Goal: Transaction & Acquisition: Purchase product/service

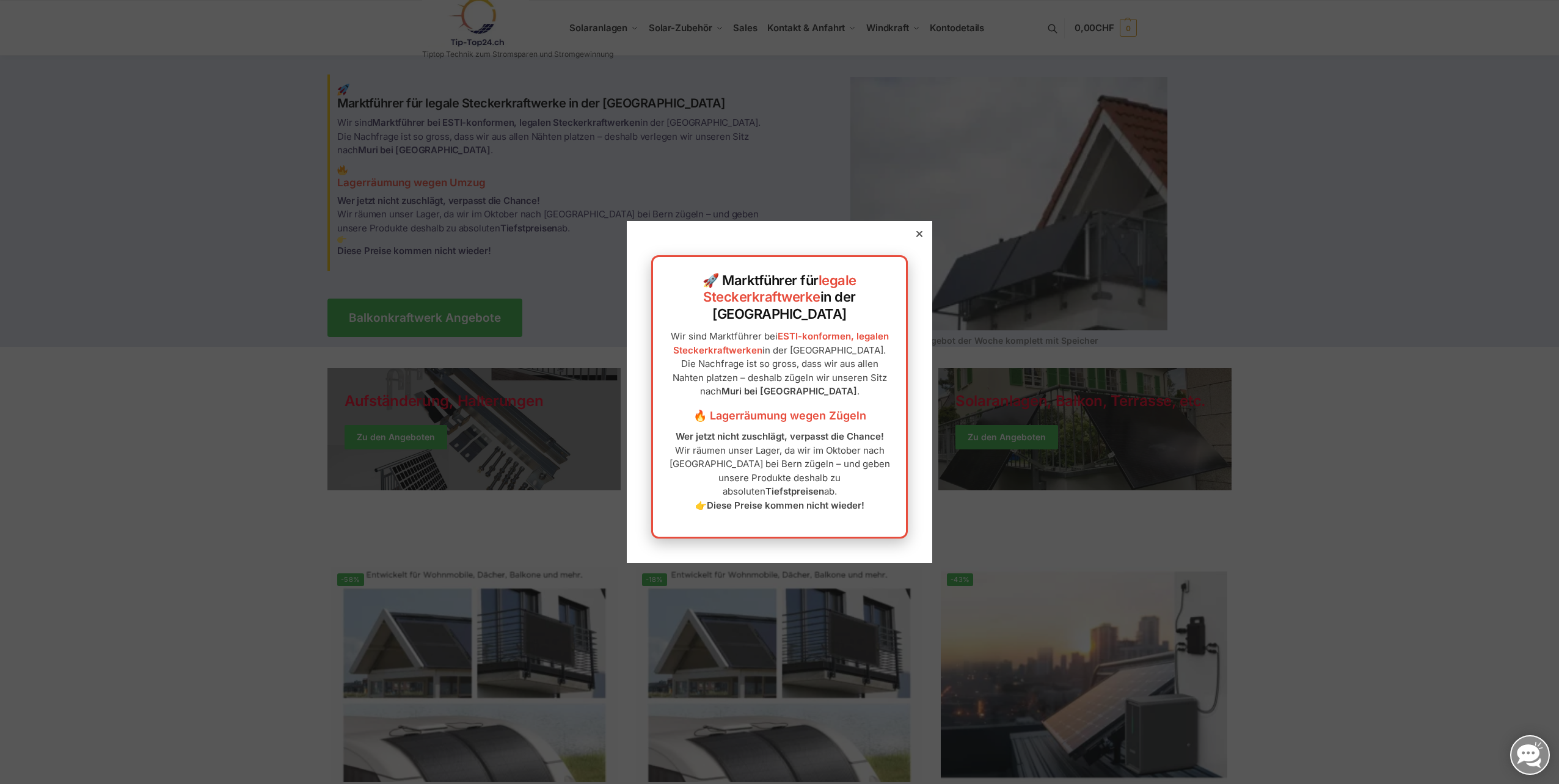
click at [916, 237] on icon at bounding box center [919, 234] width 6 height 6
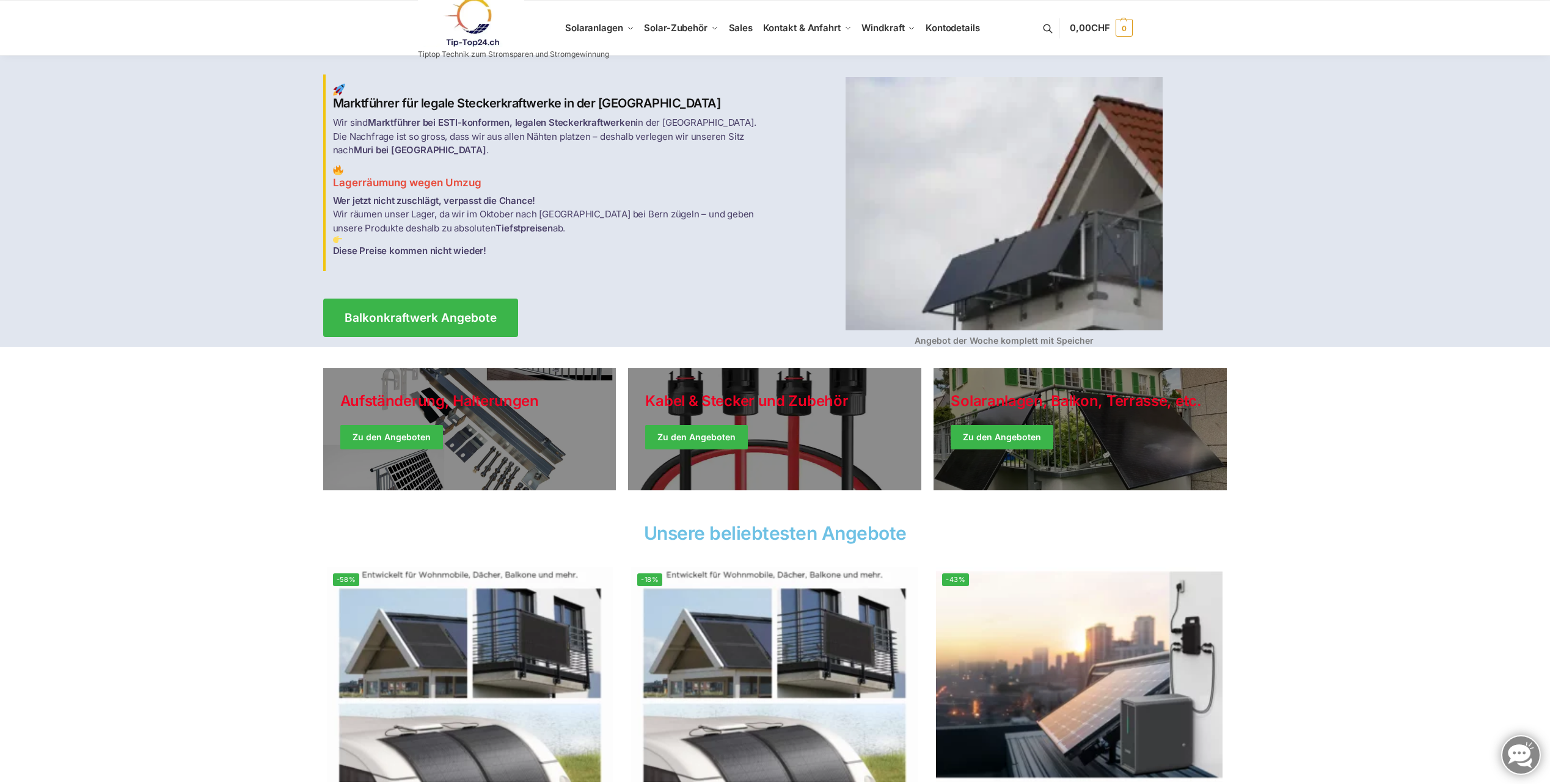
scroll to position [122, 0]
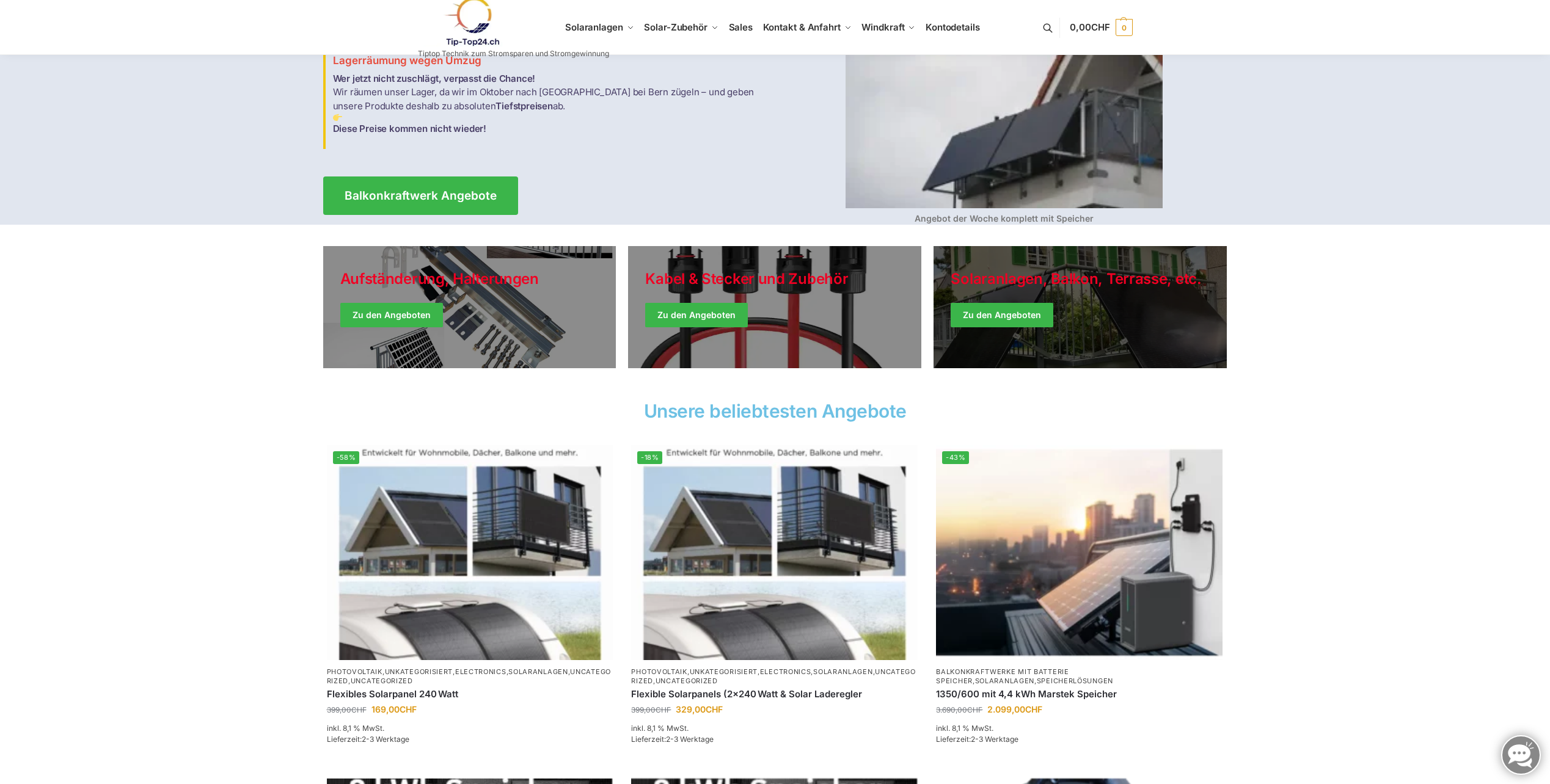
click at [1003, 317] on link "Winter Jackets" at bounding box center [1080, 307] width 293 height 122
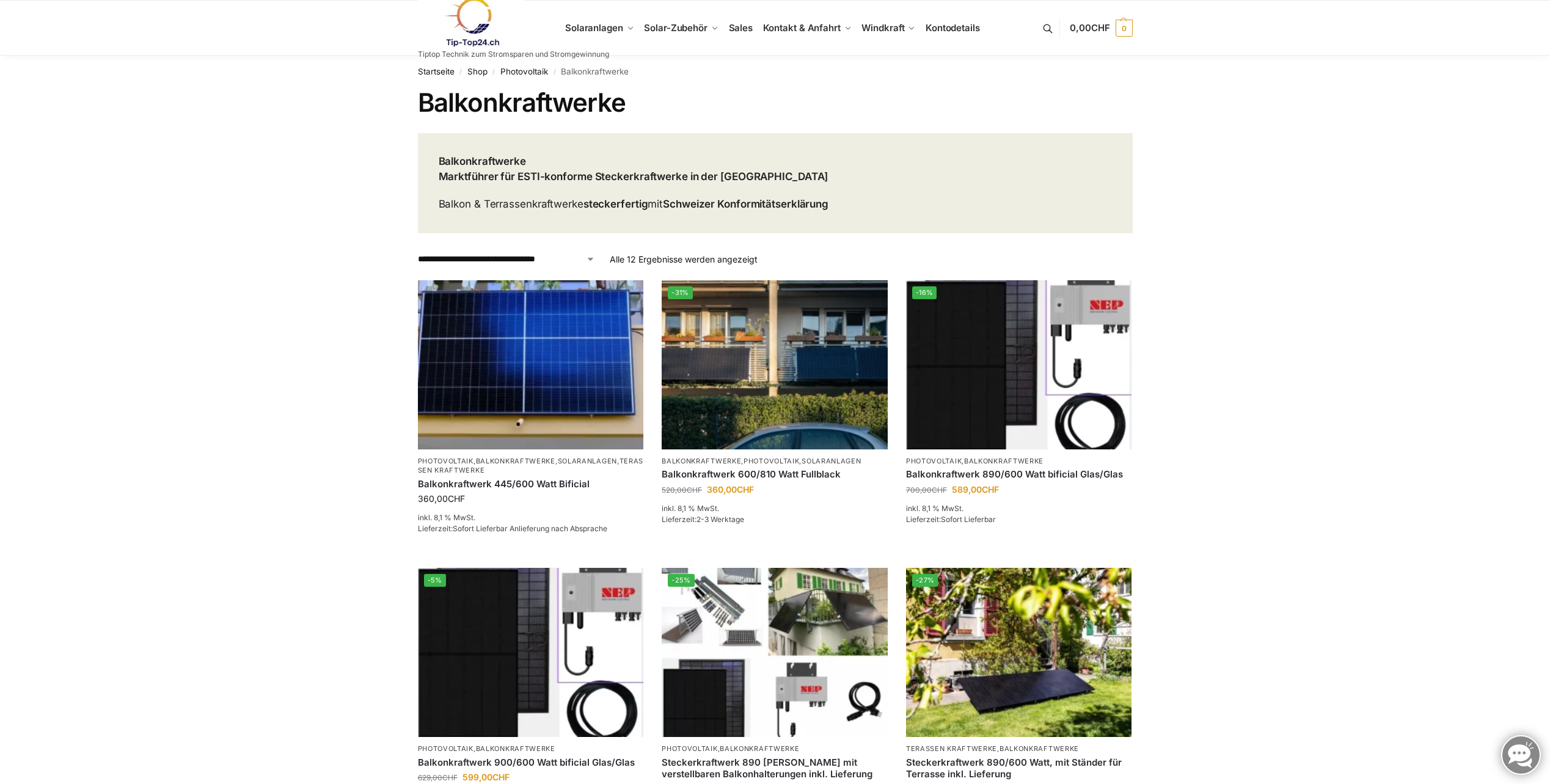
click at [494, 259] on select "**********" at bounding box center [506, 259] width 177 height 13
click at [418, 253] on select "**********" at bounding box center [506, 259] width 177 height 13
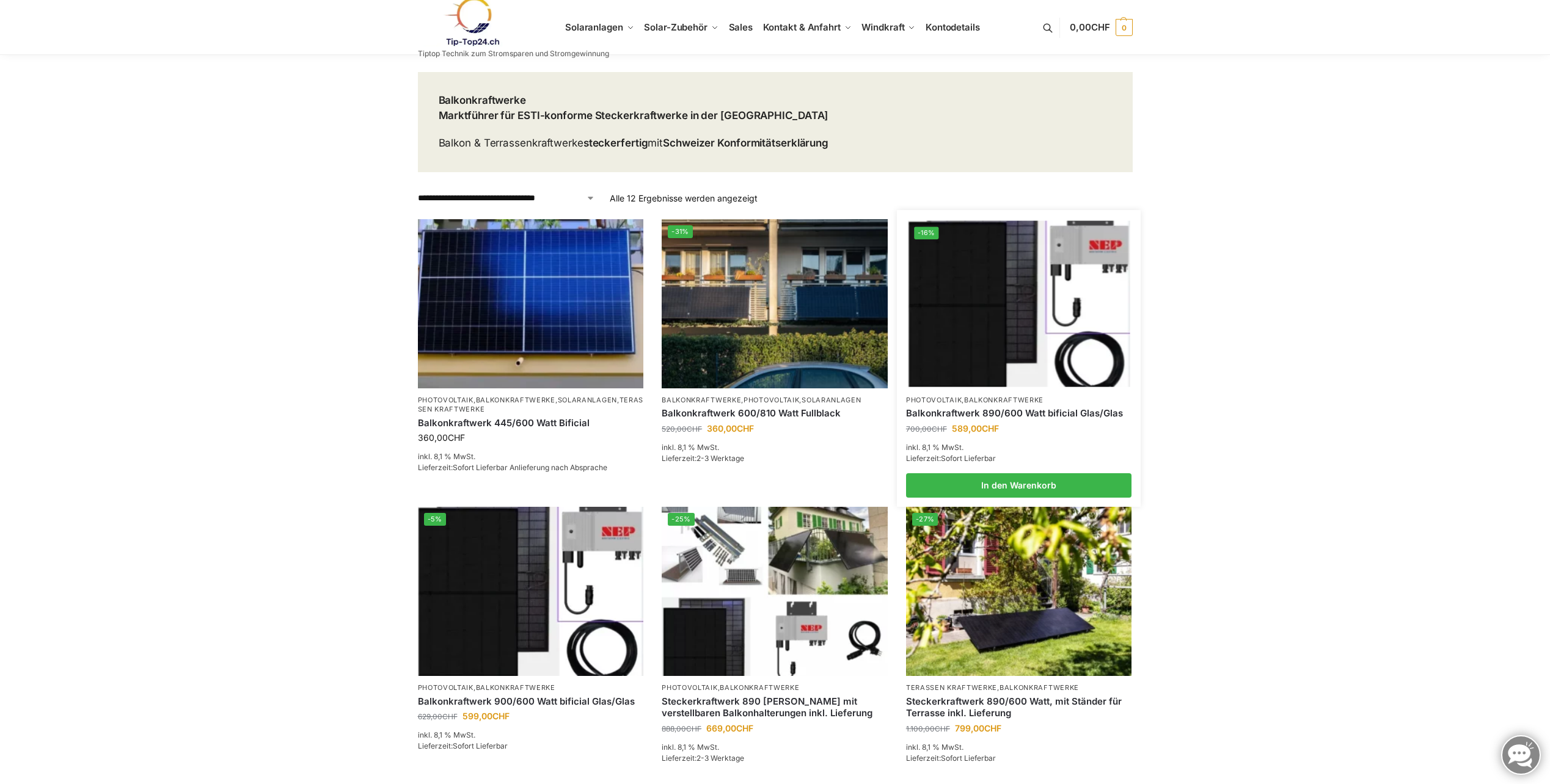
click at [973, 299] on img at bounding box center [1019, 304] width 222 height 166
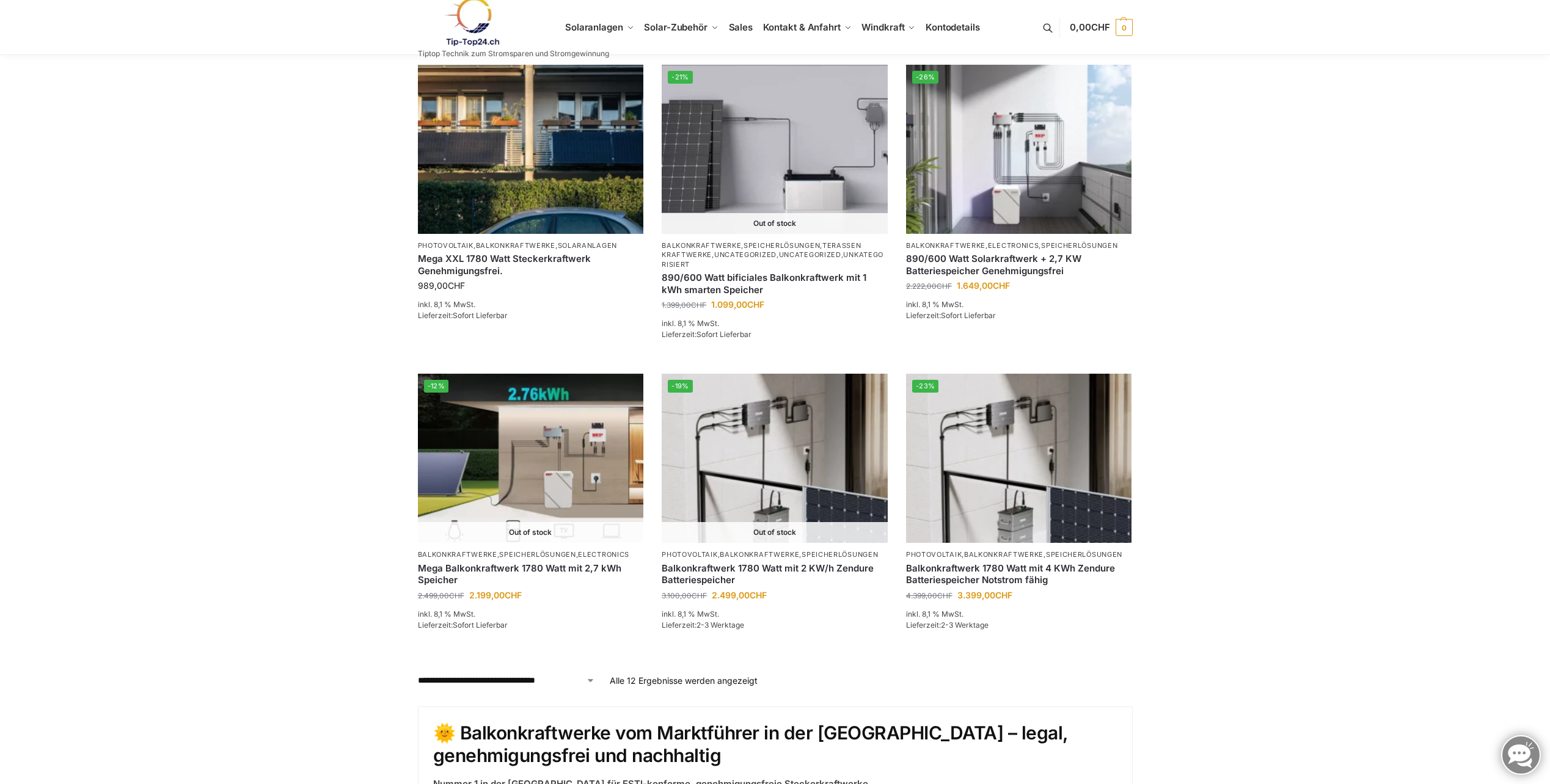
scroll to position [977, 0]
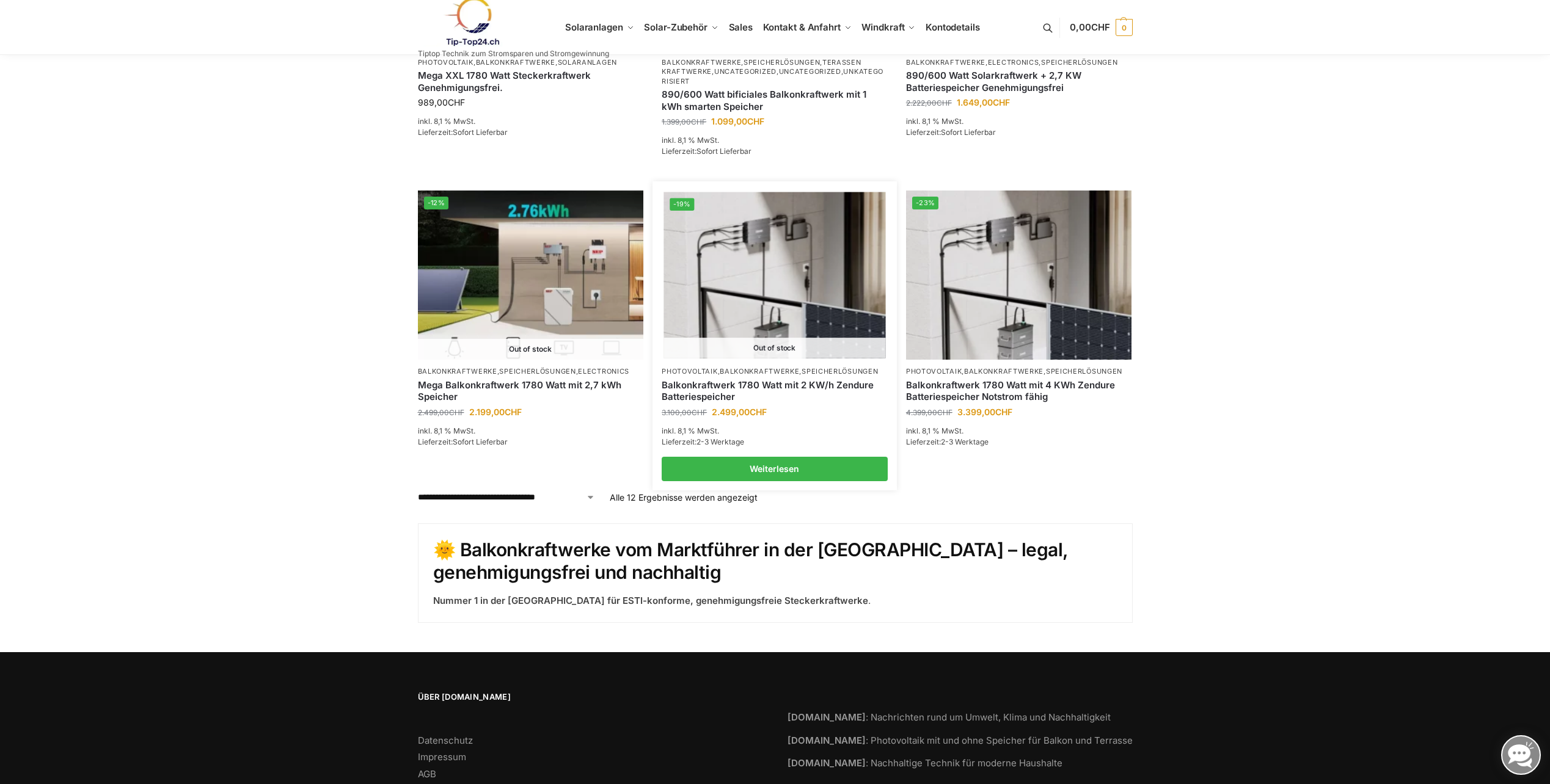
click at [820, 329] on img at bounding box center [774, 275] width 222 height 166
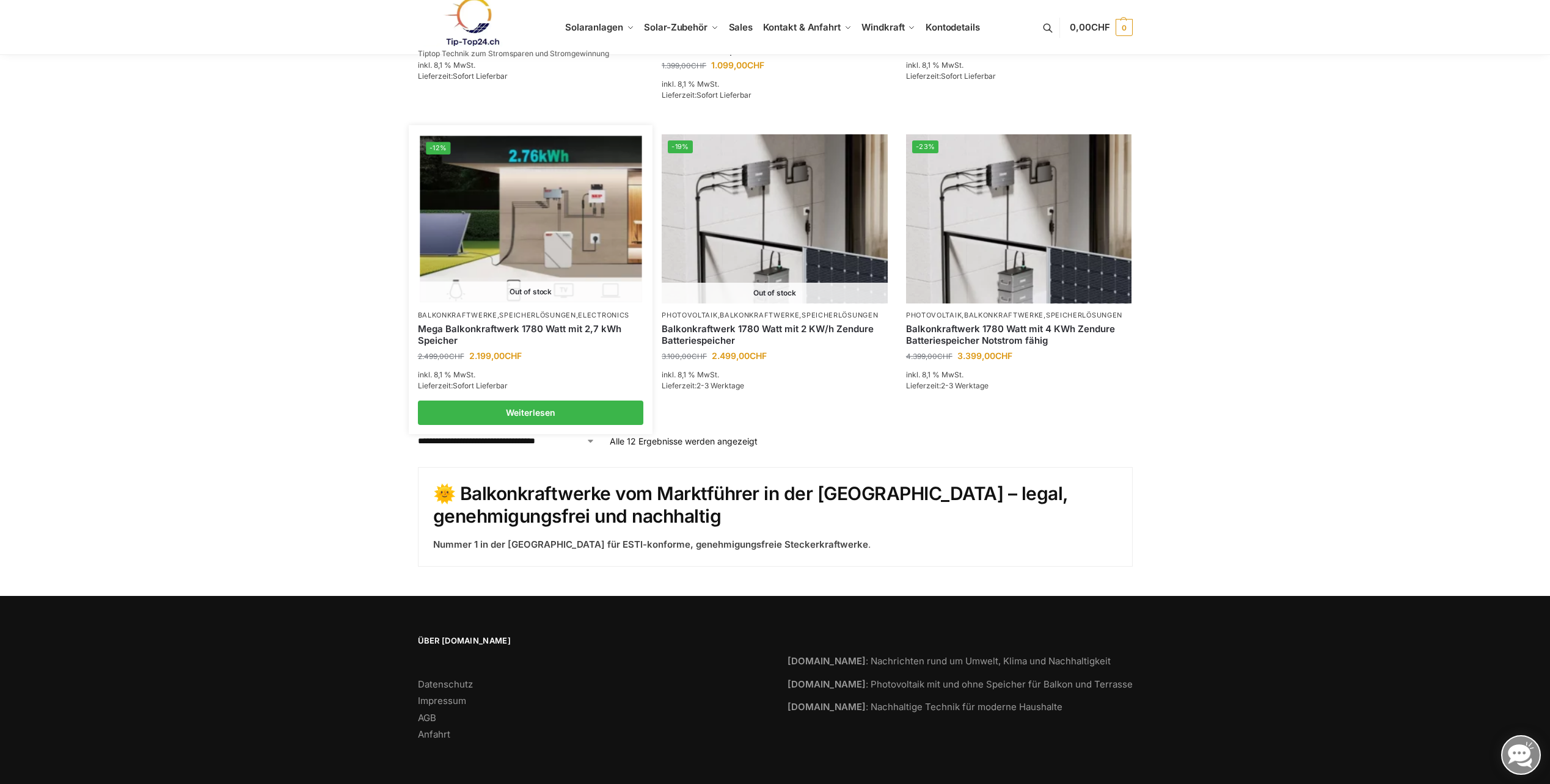
click at [507, 231] on img at bounding box center [531, 219] width 222 height 166
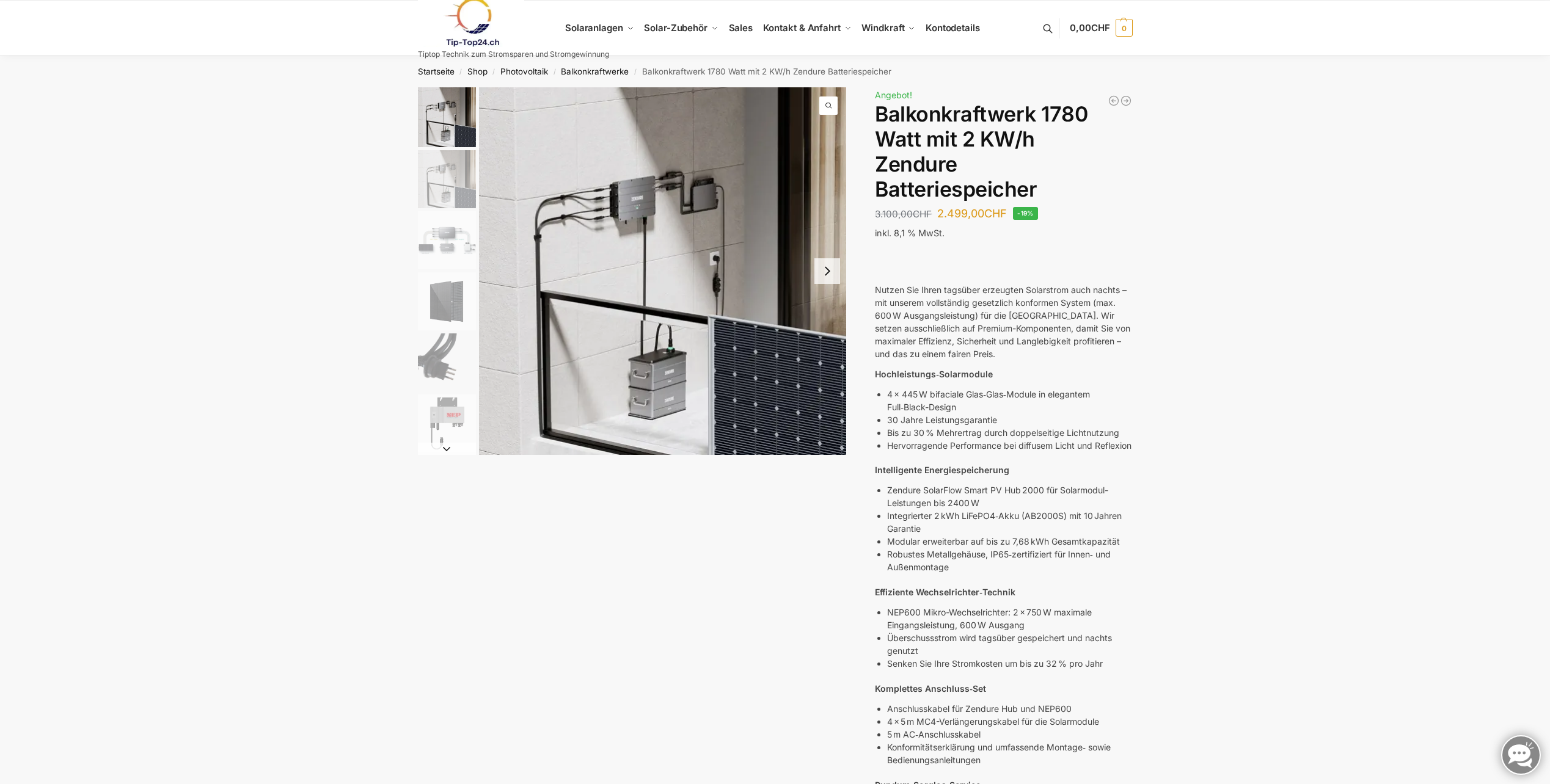
click at [827, 270] on button "Next slide" at bounding box center [827, 271] width 26 height 26
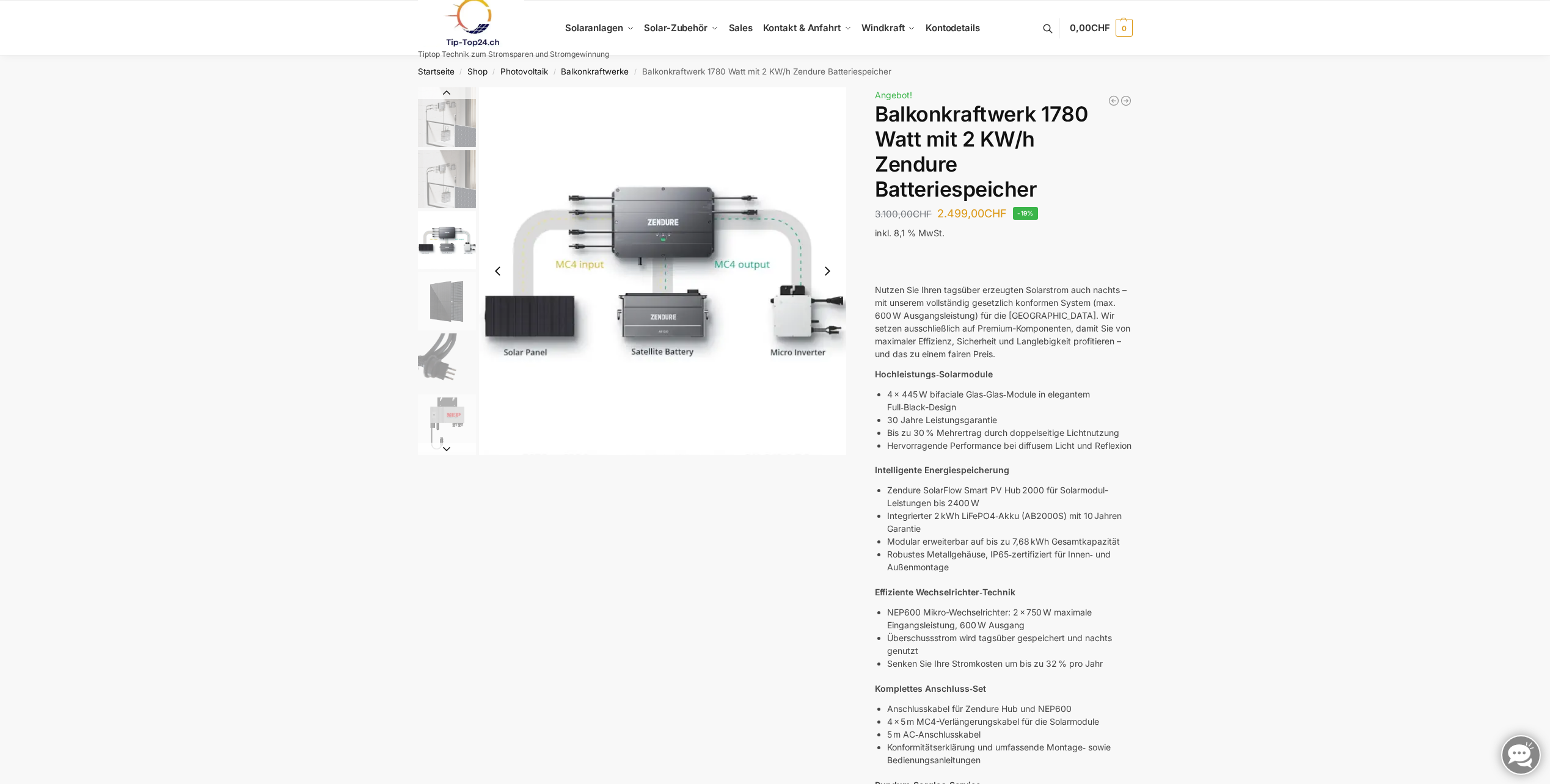
click at [827, 270] on button "Next slide" at bounding box center [827, 271] width 26 height 26
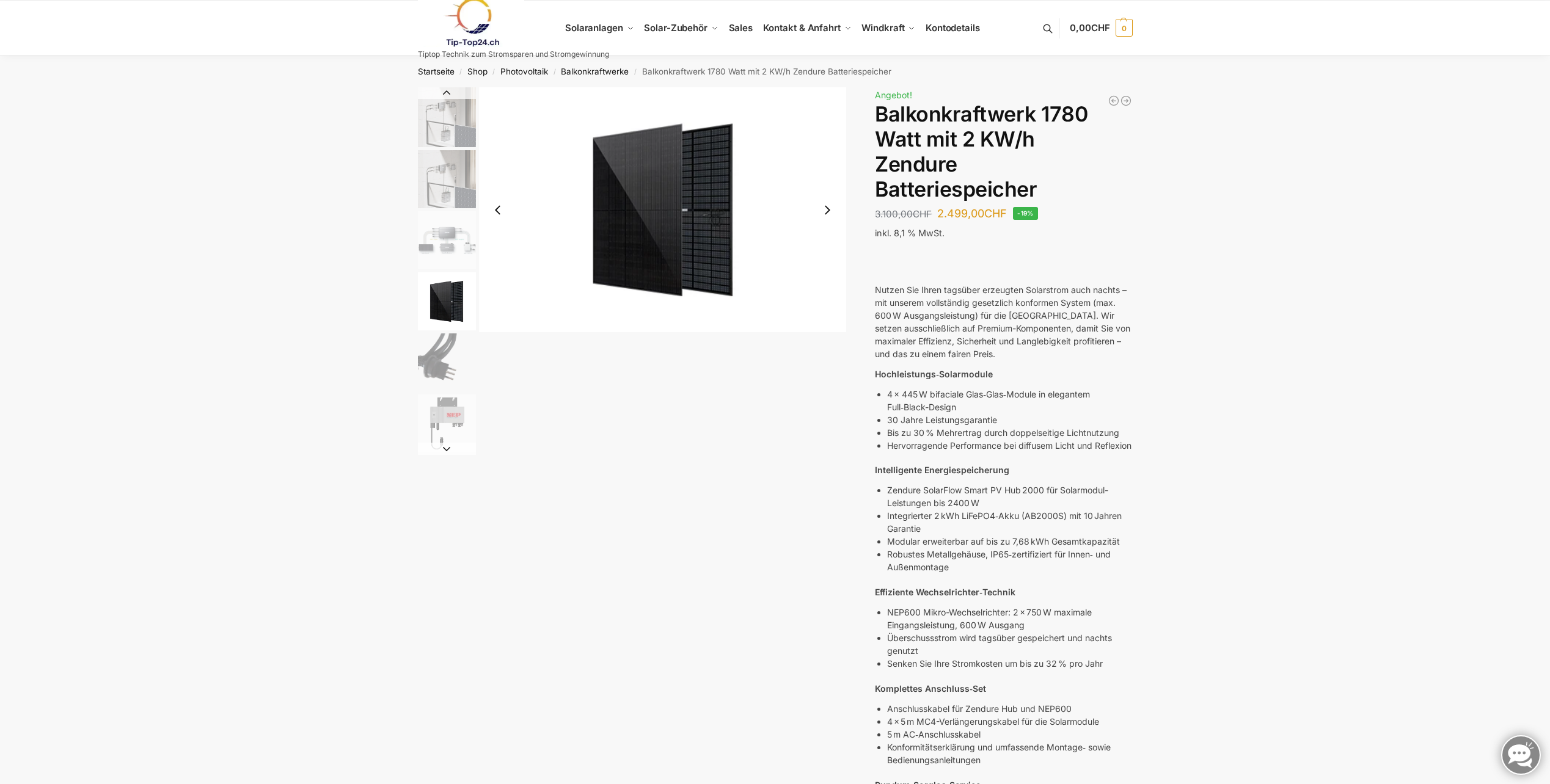
click at [827, 270] on img "4 / 7" at bounding box center [663, 210] width 368 height 245
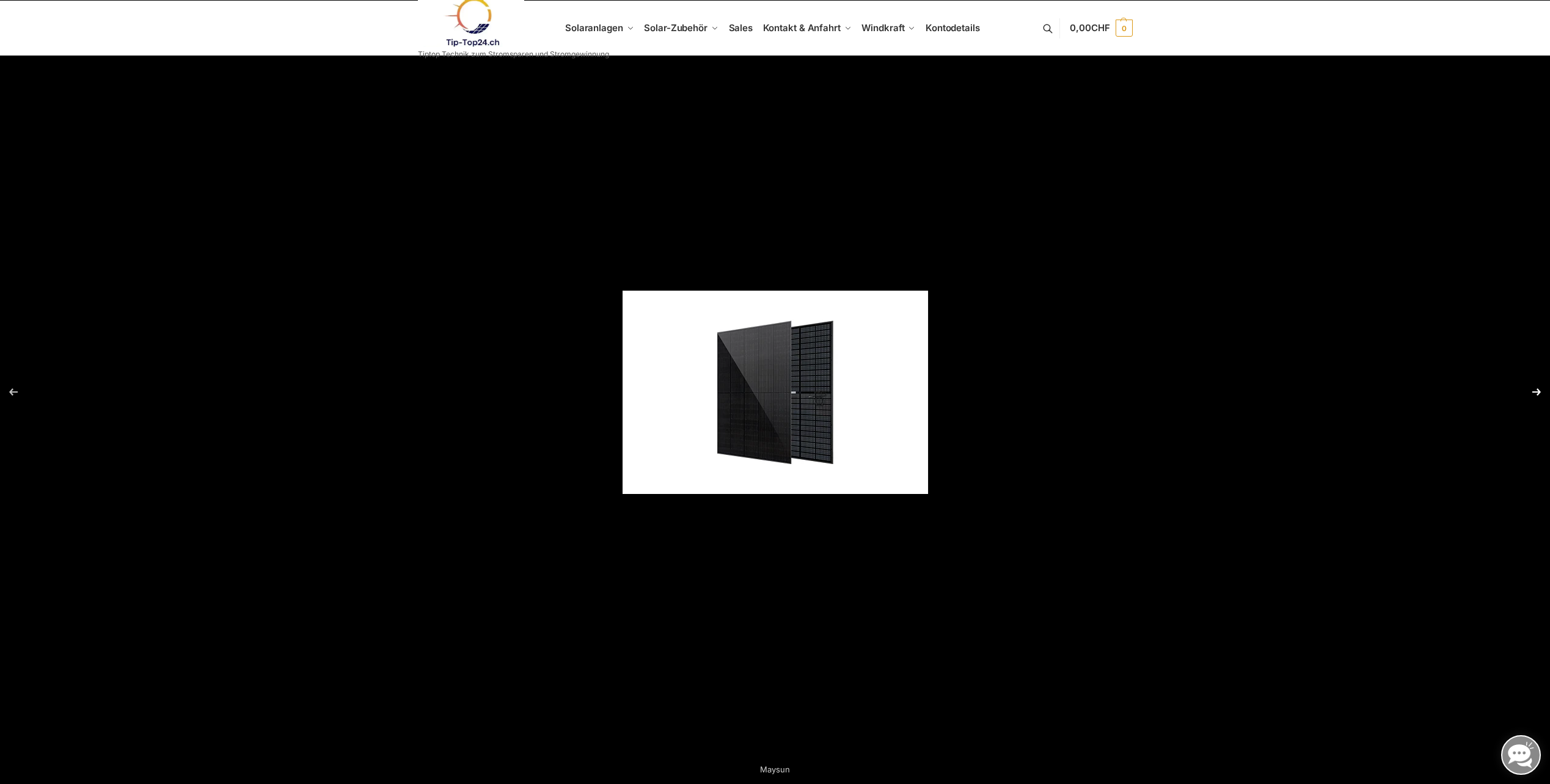
click at [1536, 390] on button "Next (arrow right)" at bounding box center [1529, 392] width 43 height 61
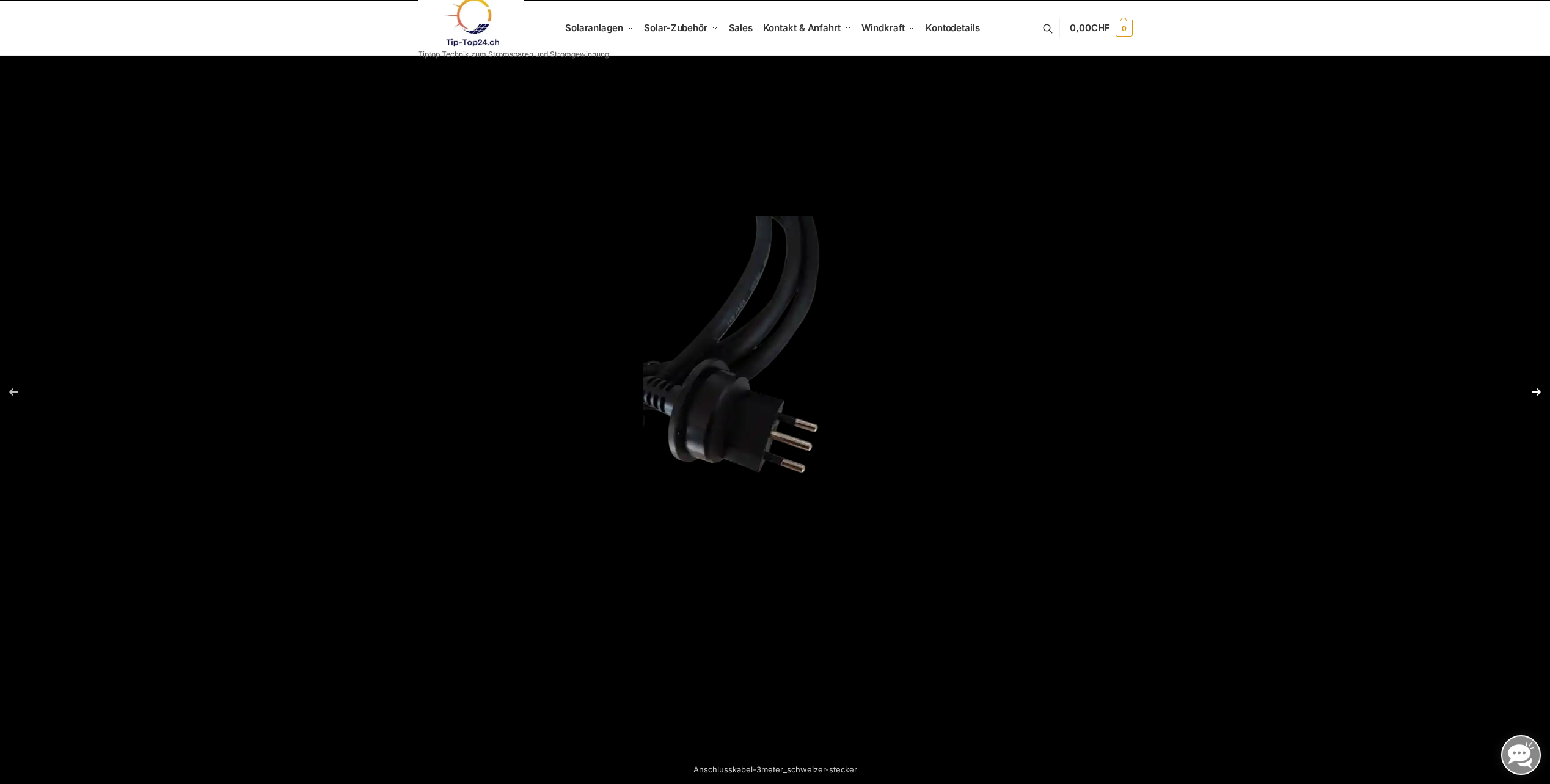
click at [1536, 390] on button "Next (arrow right)" at bounding box center [1529, 392] width 43 height 61
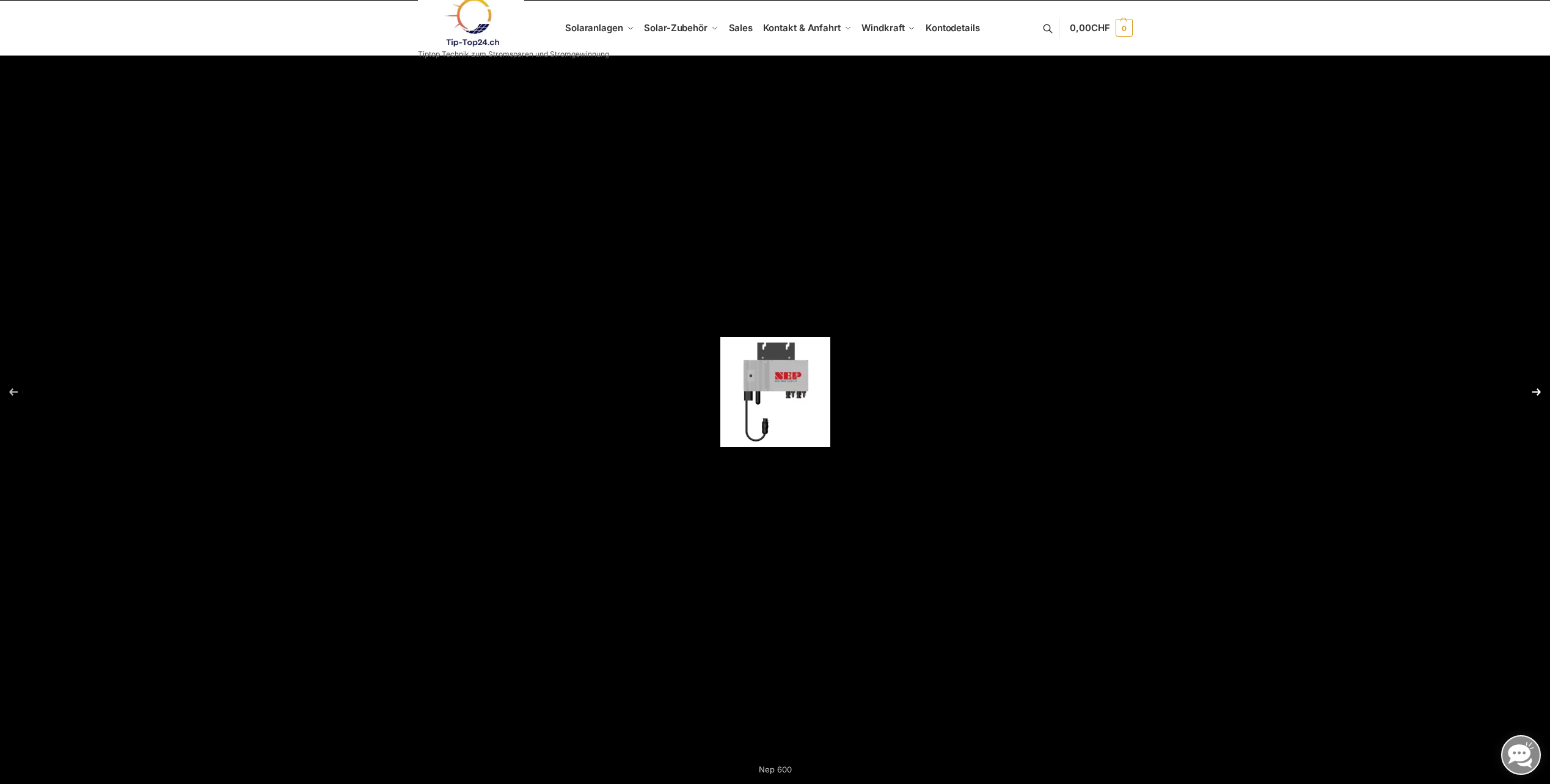
click at [1536, 390] on button "Next (arrow right)" at bounding box center [1529, 392] width 43 height 61
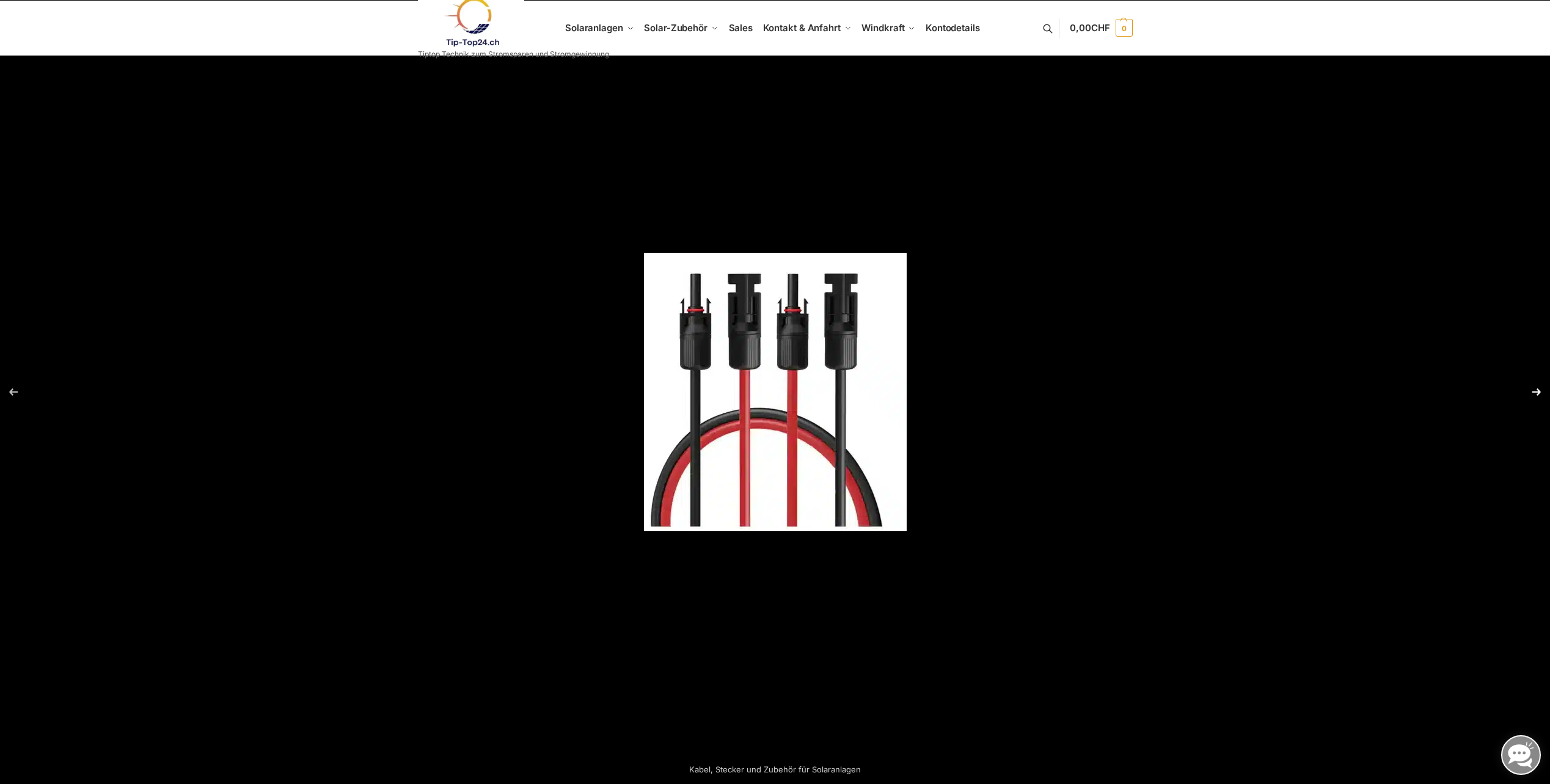
click at [1536, 390] on button "Next (arrow right)" at bounding box center [1529, 392] width 43 height 61
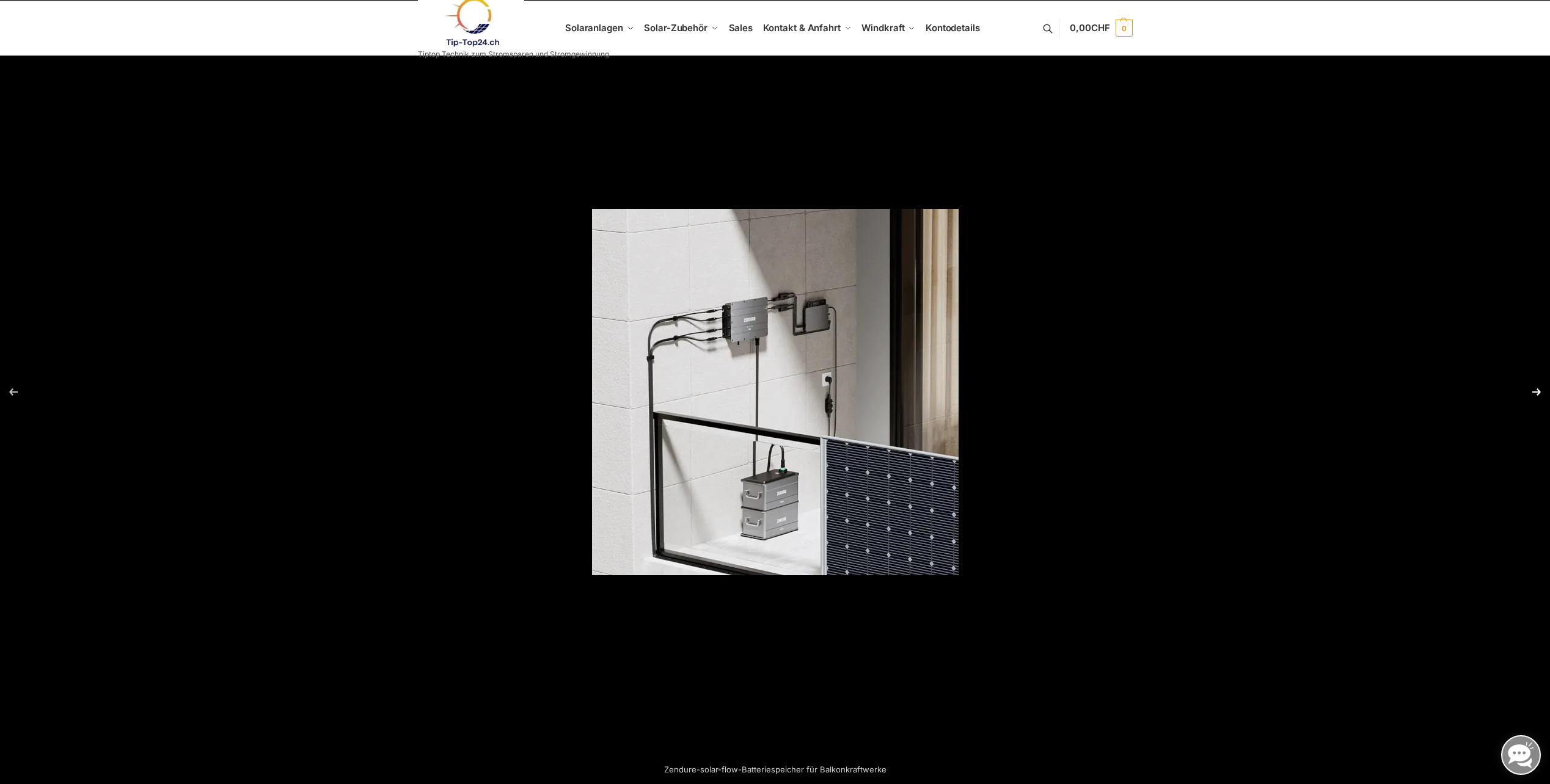
click at [1536, 390] on button "Next (arrow right)" at bounding box center [1529, 392] width 43 height 61
click at [1537, 392] on button "Next (arrow right)" at bounding box center [1529, 392] width 43 height 61
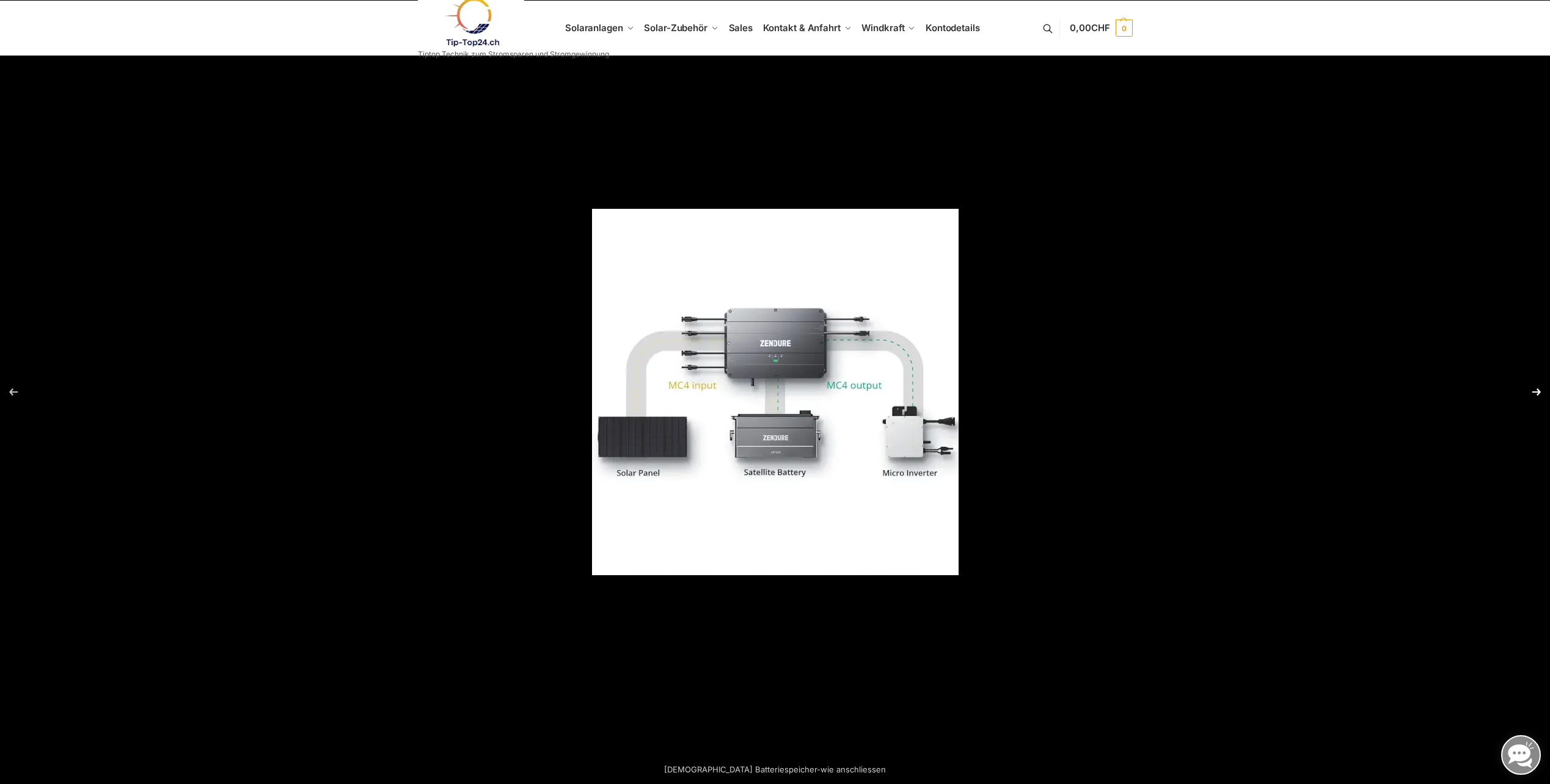
click at [1537, 392] on button "Next (arrow right)" at bounding box center [1529, 392] width 43 height 61
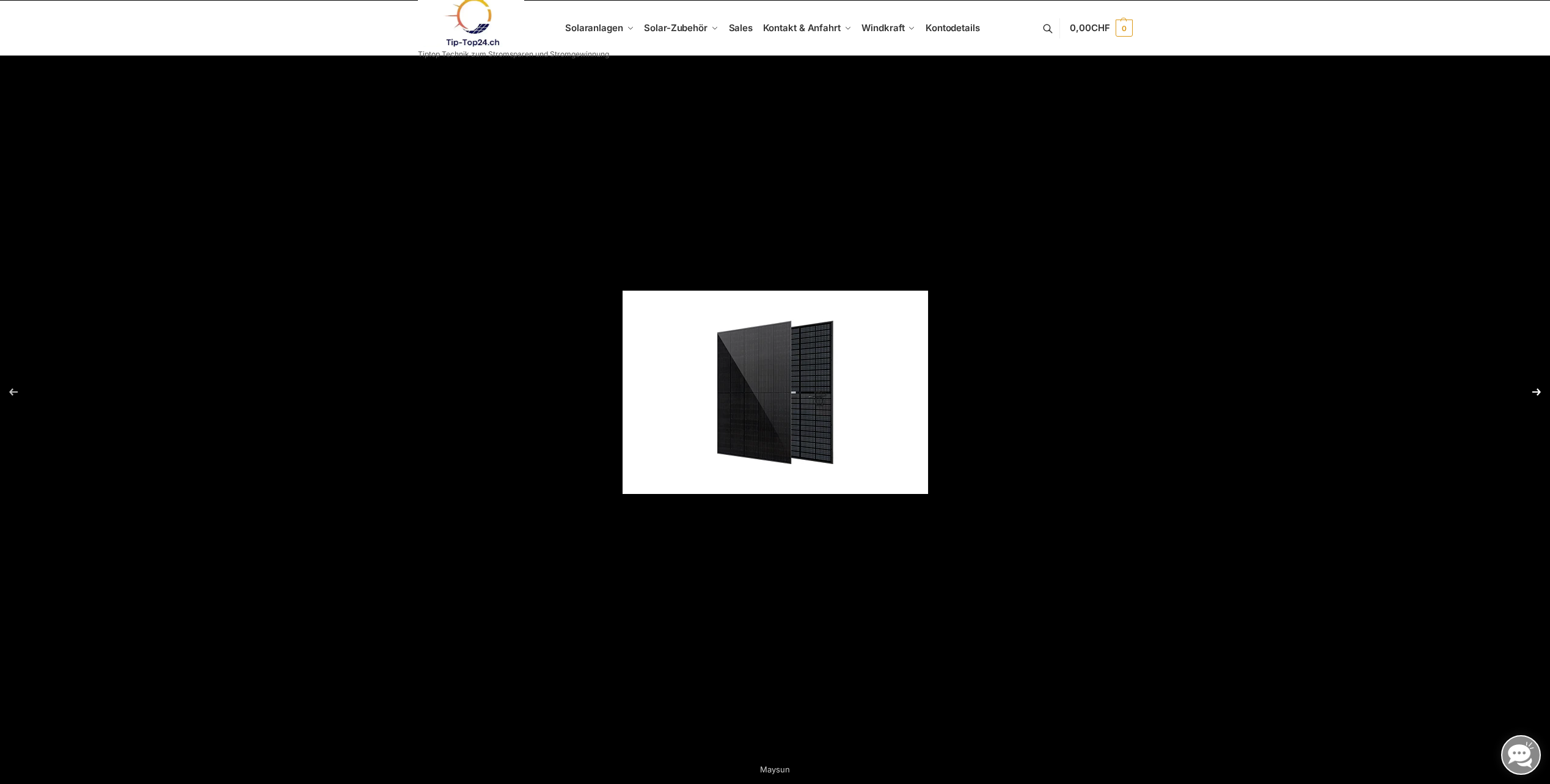
click at [1537, 392] on button "Next (arrow right)" at bounding box center [1529, 392] width 43 height 61
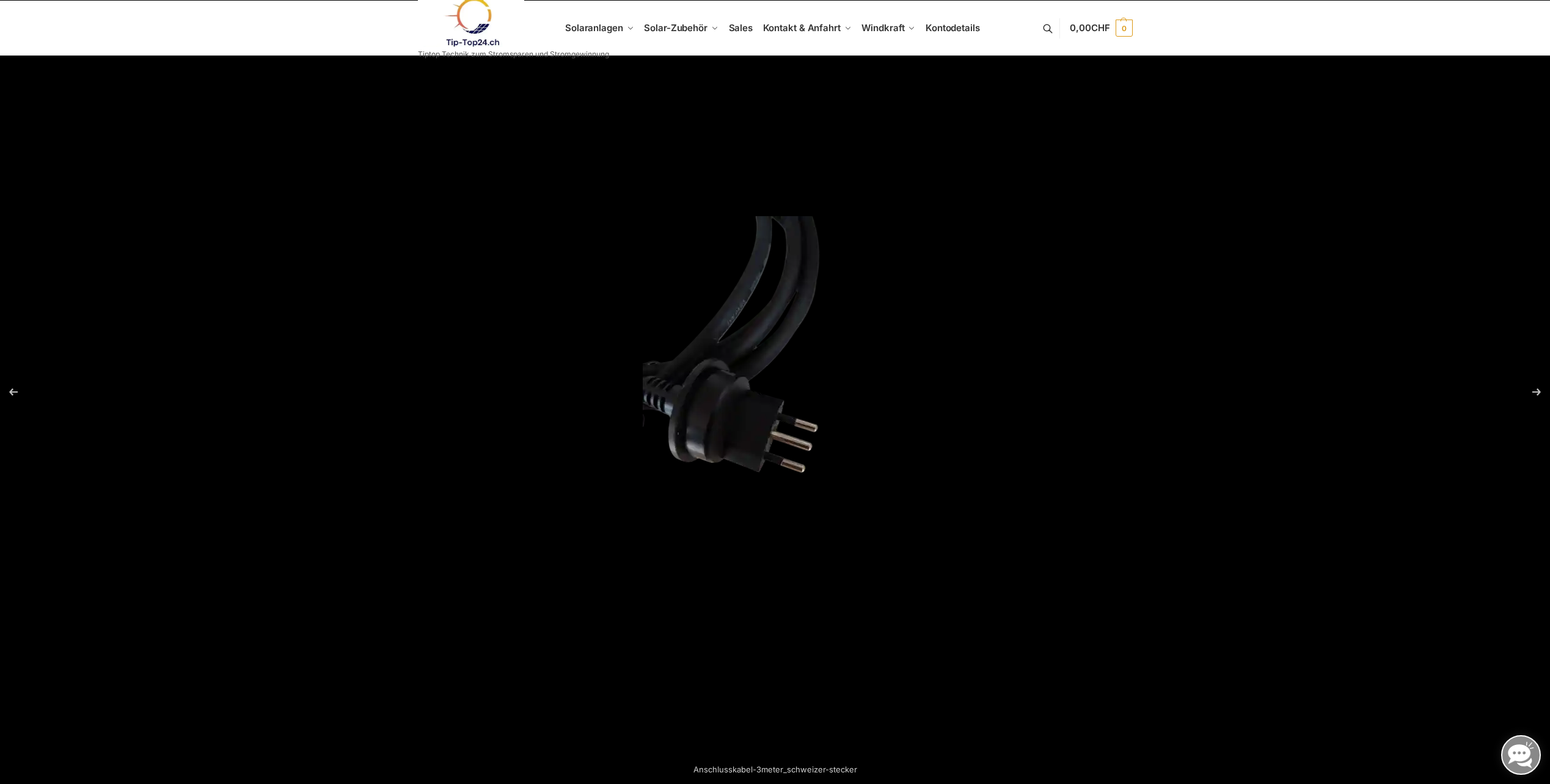
click at [1477, 145] on div at bounding box center [775, 392] width 1550 height 784
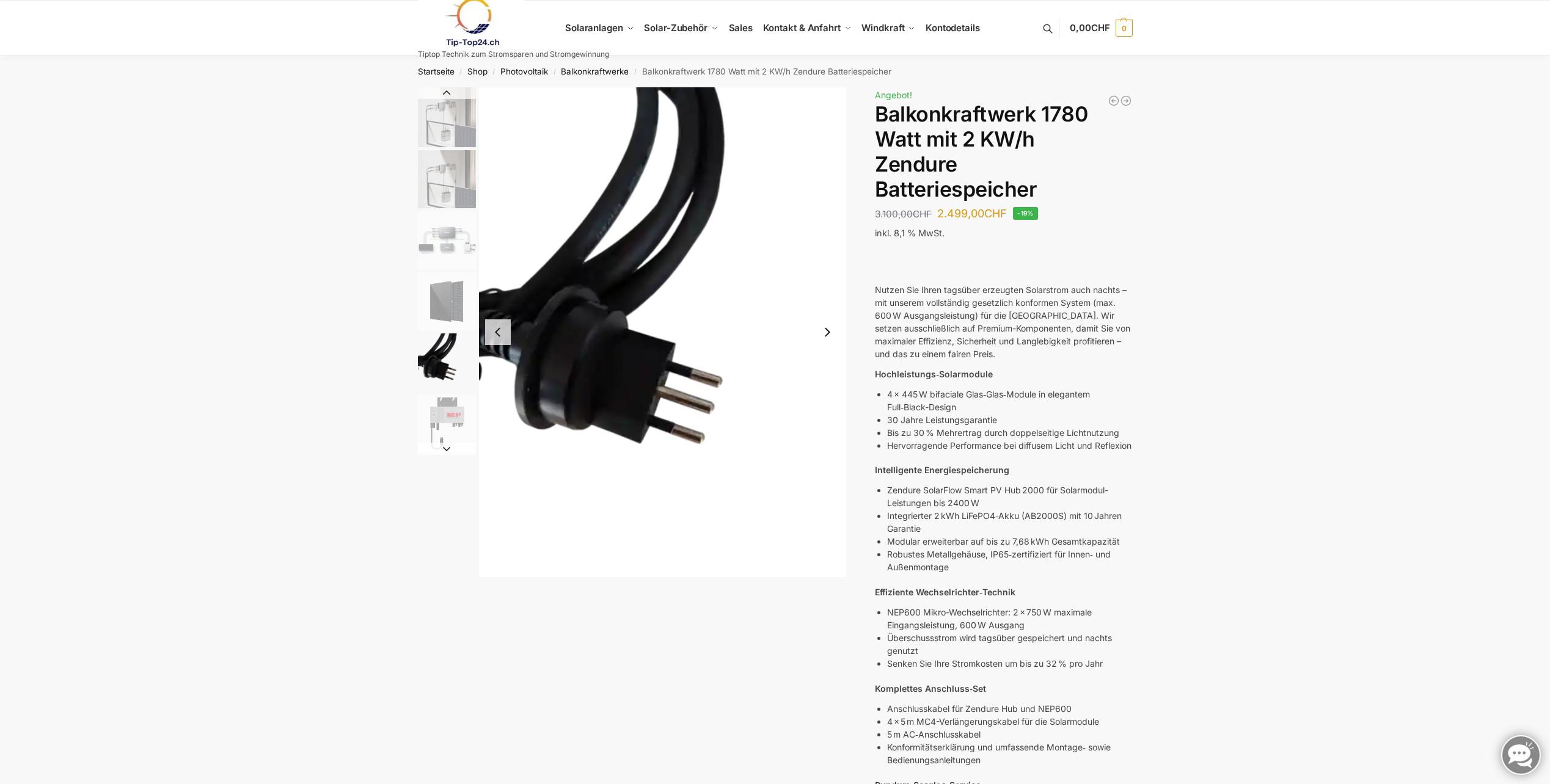
click at [447, 303] on img "4 / 7" at bounding box center [447, 301] width 58 height 58
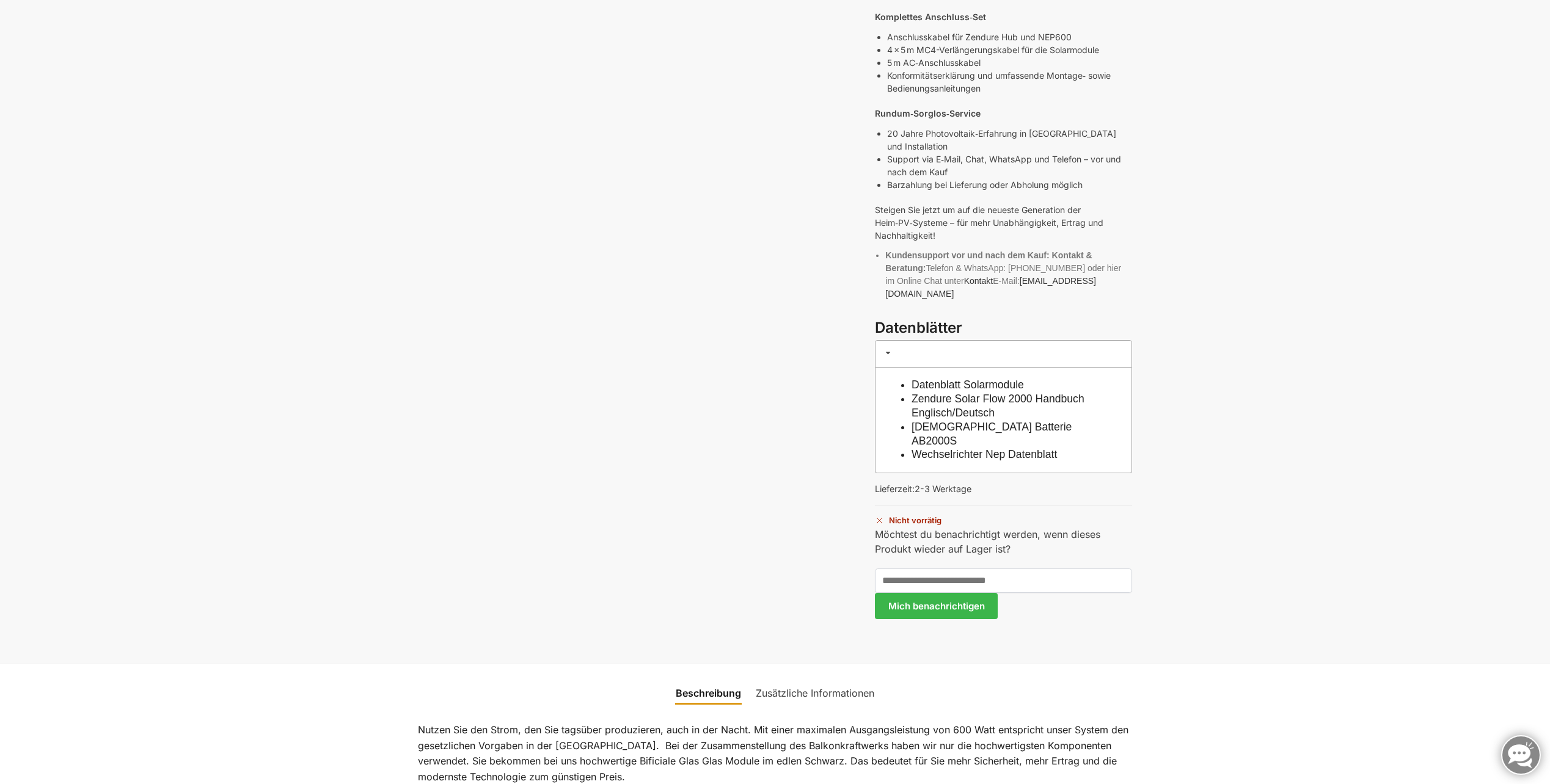
scroll to position [733, 0]
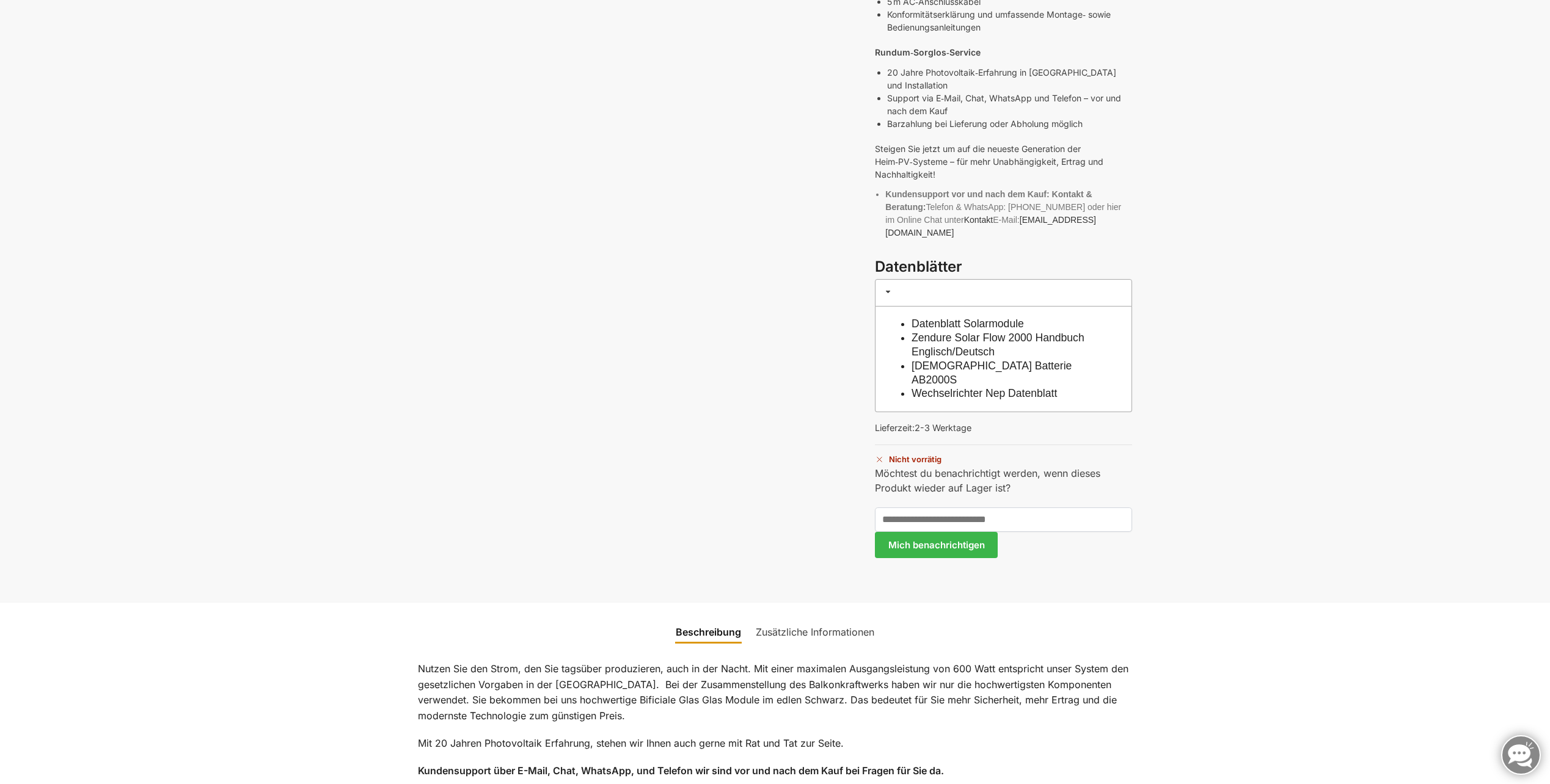
click at [998, 317] on link "Datenblatt Solarmodule" at bounding box center [968, 323] width 112 height 12
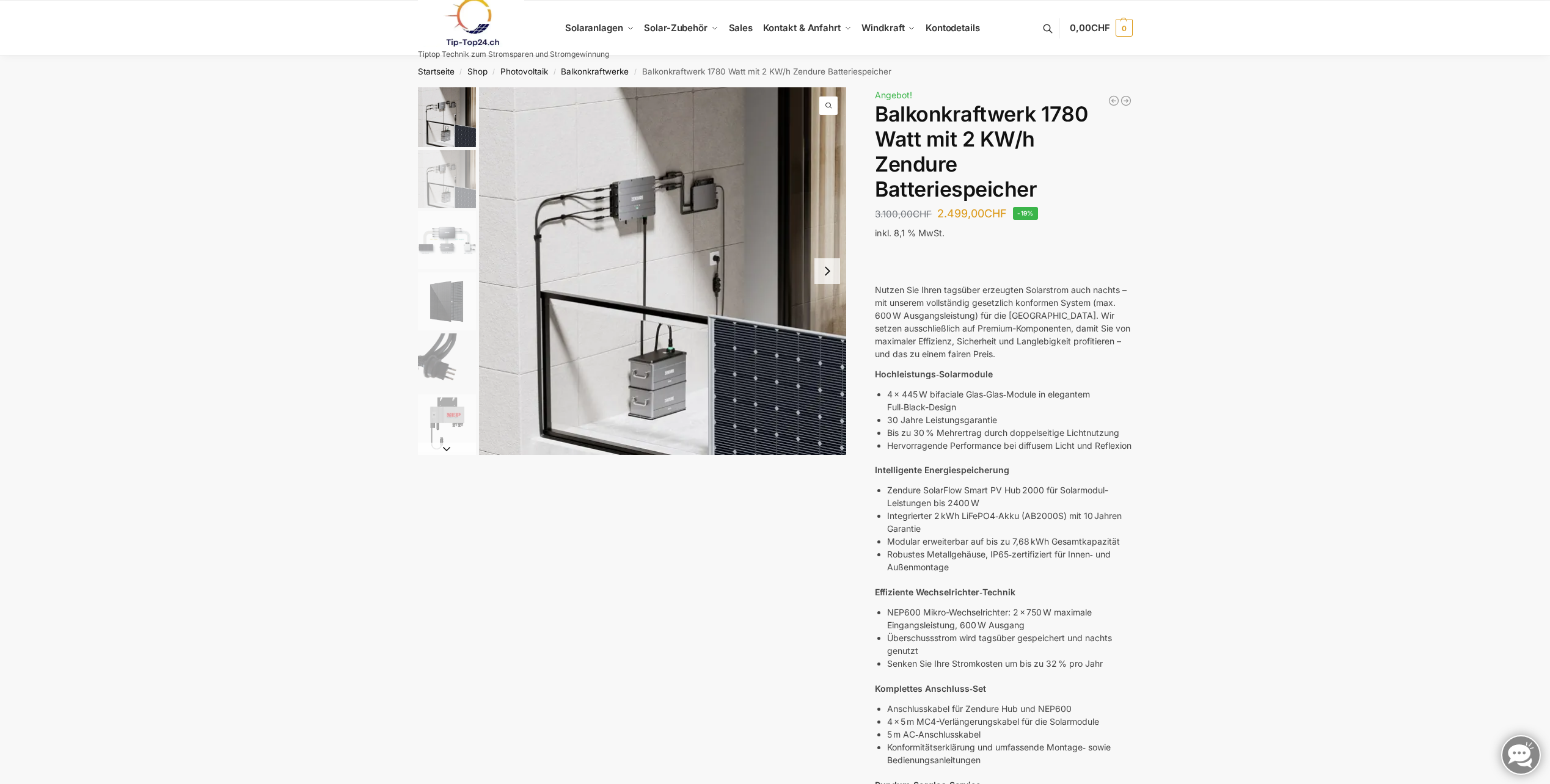
click at [832, 270] on button "Next slide" at bounding box center [827, 271] width 26 height 26
click at [824, 268] on button "Next slide" at bounding box center [827, 271] width 26 height 26
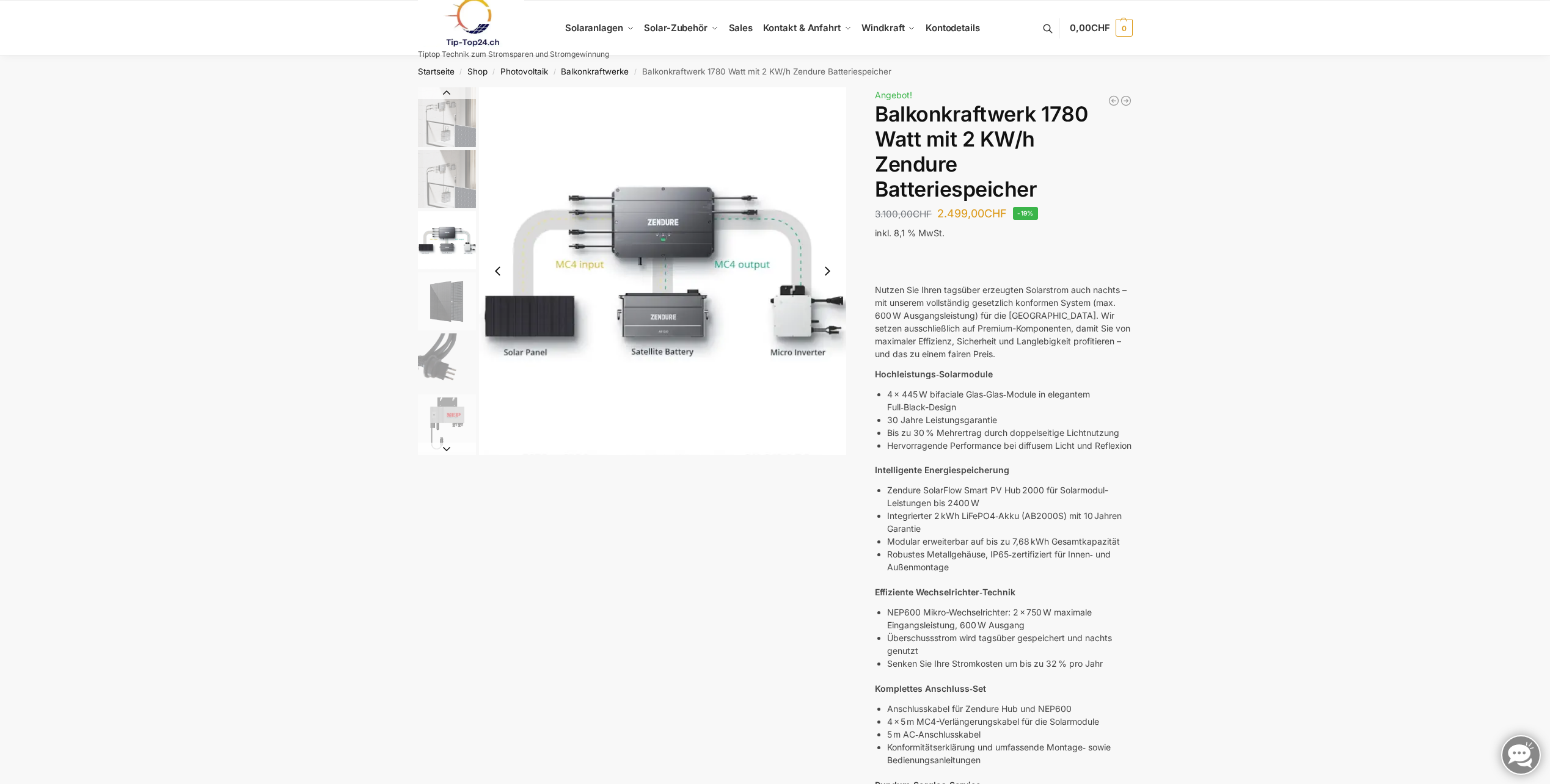
click at [829, 274] on button "Next slide" at bounding box center [827, 271] width 26 height 26
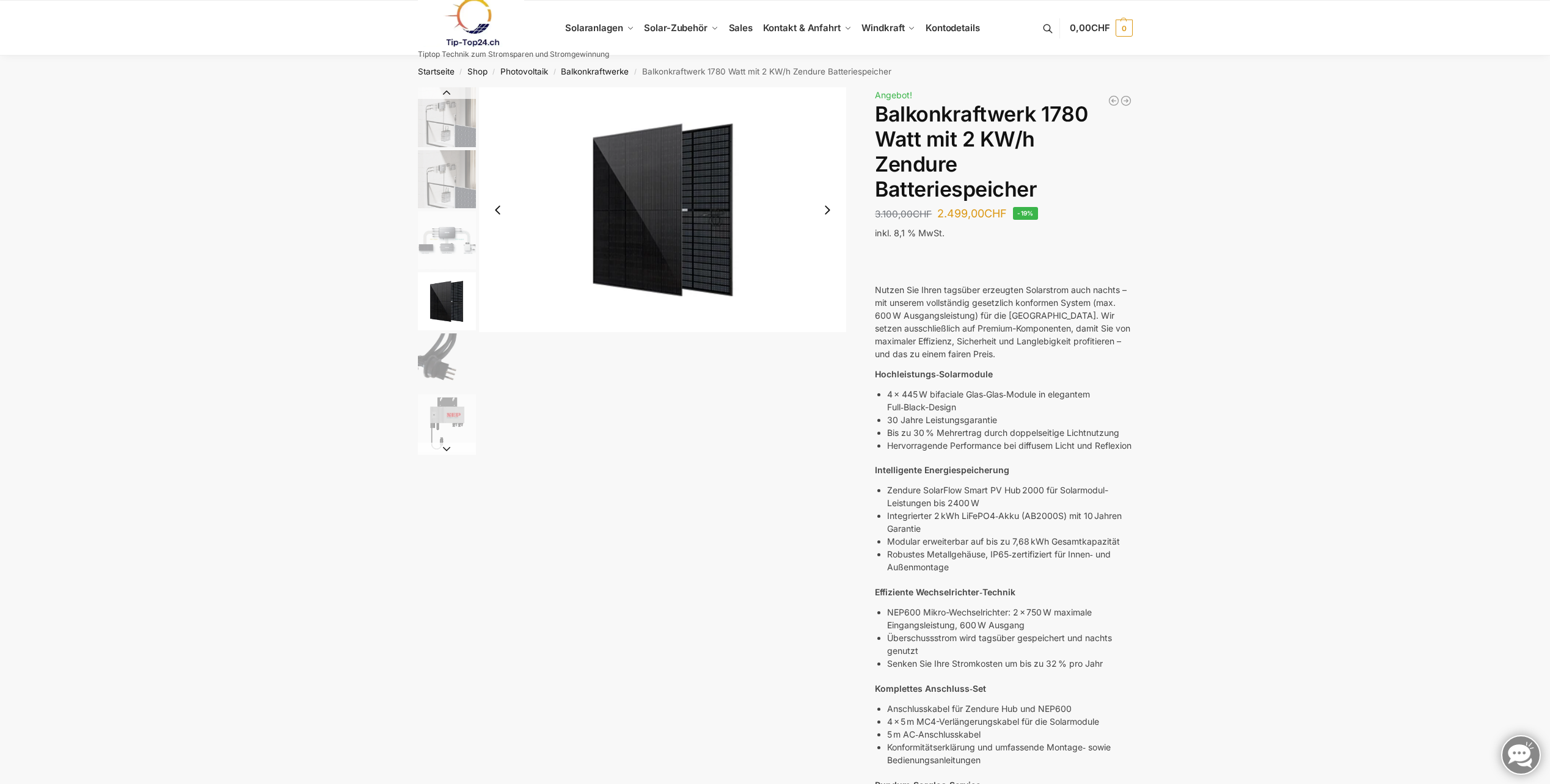
click at [830, 211] on button "Next slide" at bounding box center [827, 210] width 26 height 26
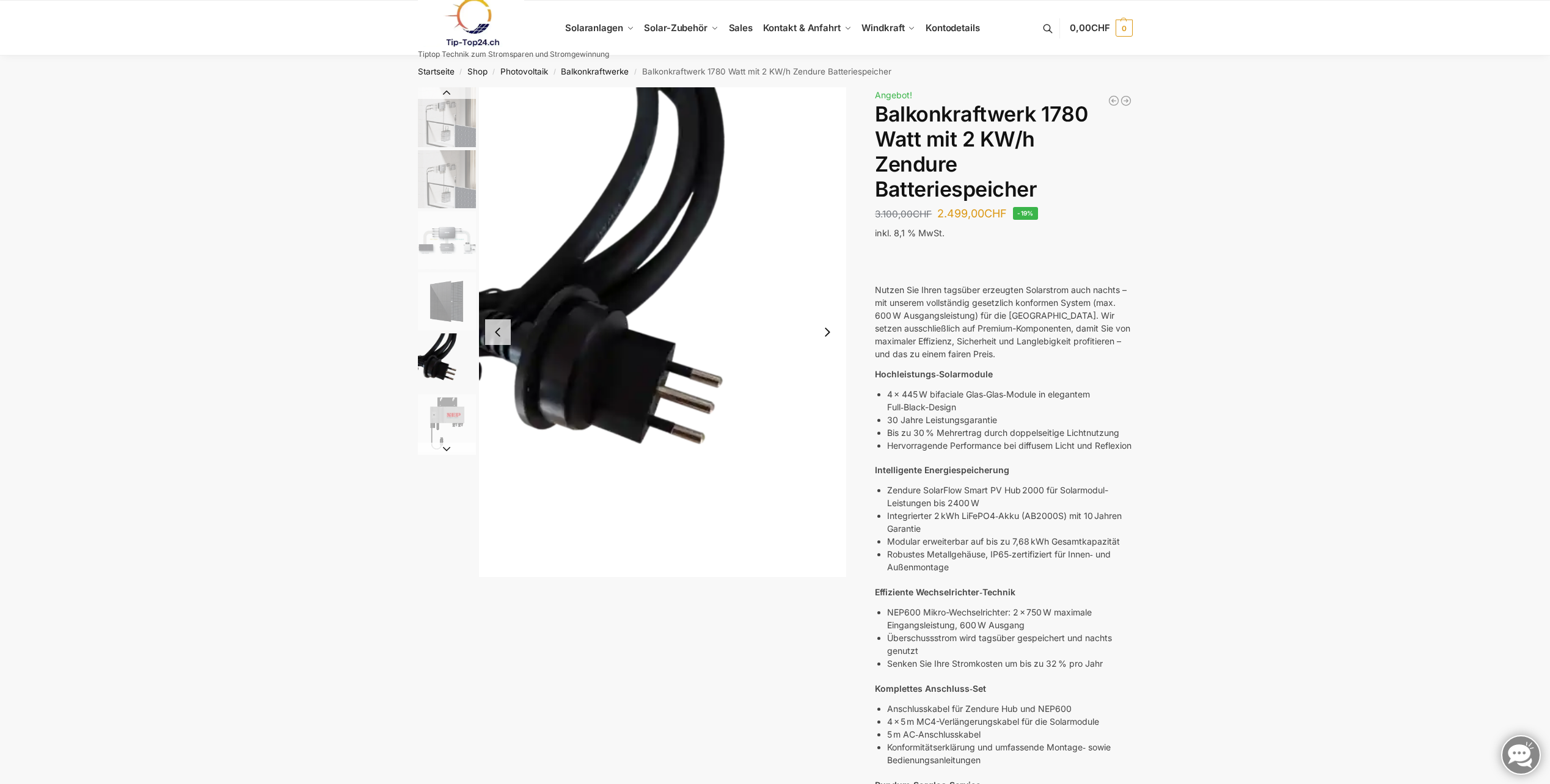
click at [830, 211] on img "5 / 7" at bounding box center [663, 332] width 368 height 490
